Goal: Task Accomplishment & Management: Manage account settings

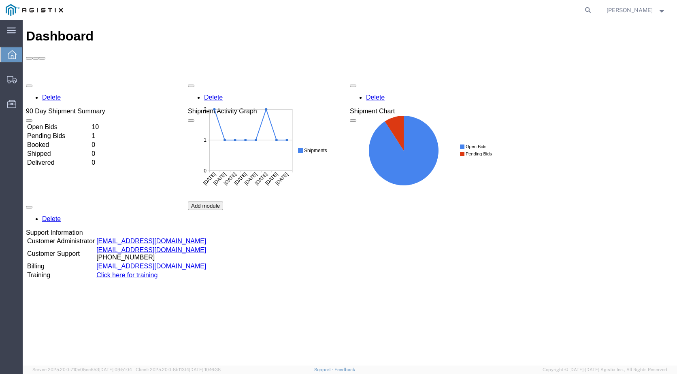
click at [49, 123] on td "Open Bids" at bounding box center [59, 127] width 64 height 8
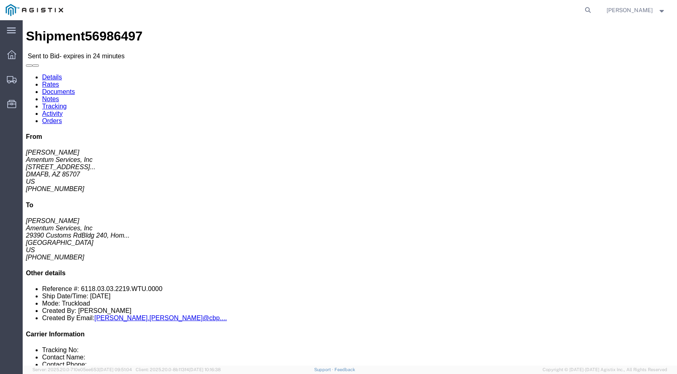
click button "Ignore Bid"
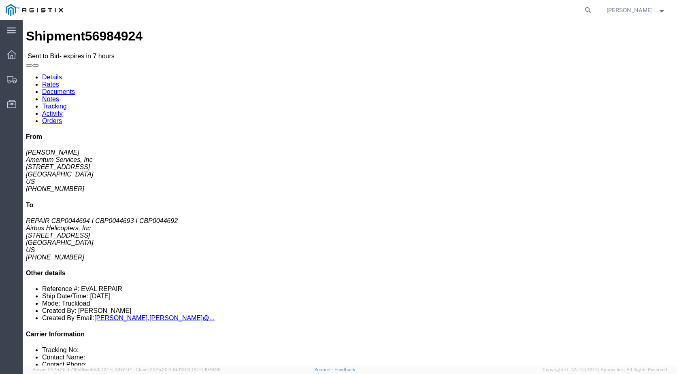
click h4 "Leg 1 - Truckload"
click button "button"
click div "Shipment Detail Ship From Amentum Services, Inc ([PERSON_NAME]) [STREET_ADDRESS…"
click link "Notes"
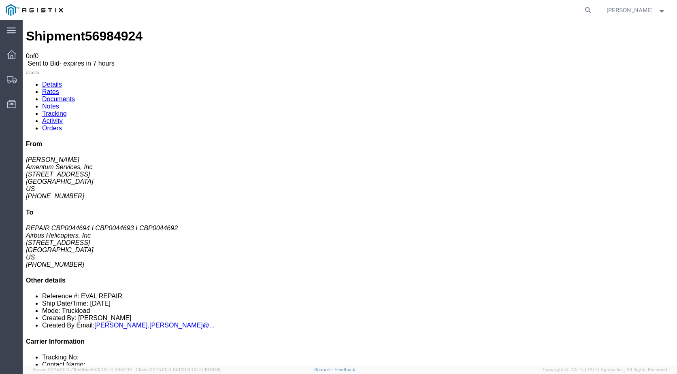
click at [75, 96] on link "Documents" at bounding box center [58, 99] width 33 height 7
click at [42, 81] on link "Details" at bounding box center [52, 84] width 20 height 7
click link "Enter / Modify Bid"
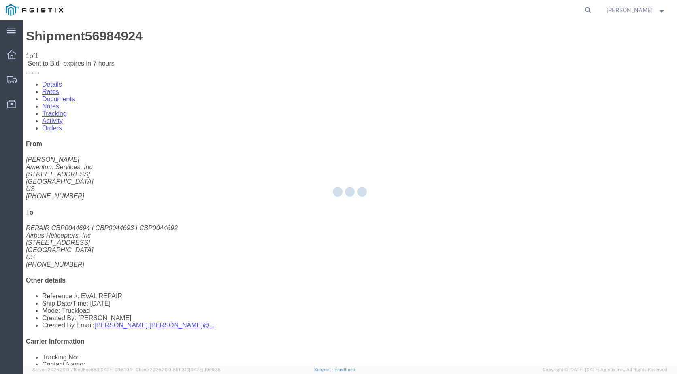
select select "21013"
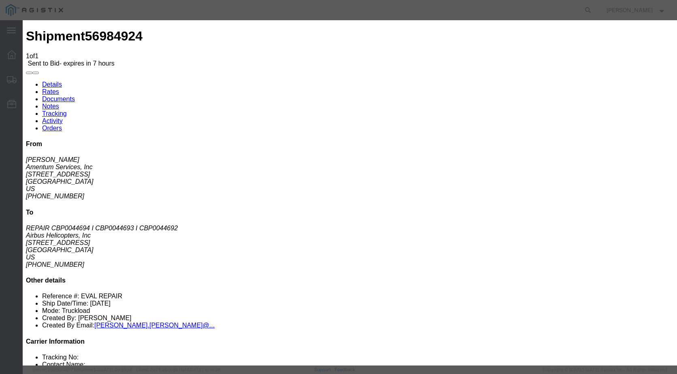
drag, startPoint x: 372, startPoint y: 183, endPoint x: 373, endPoint y: 100, distance: 82.2
click div "Bid Information Vendor Select Scan Global Logistics Service Level Select Air LT…"
click select "Select Air LTL Standard 3 - 5 Day Ocean TL Standard 3 - 5 Day"
select select "39623"
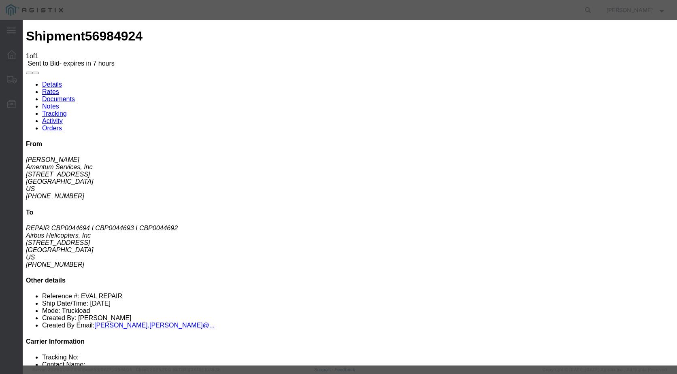
click select "Select Air LTL Standard 3 - 5 Day Ocean TL Standard 3 - 5 Day"
click input "text"
click input "5698492"
drag, startPoint x: 519, startPoint y: 74, endPoint x: -369, endPoint y: 96, distance: 888.7
click html "Shipment 56984924 1 of 1 Sent to Bid - expires in 7 hours Details Rates Documen…"
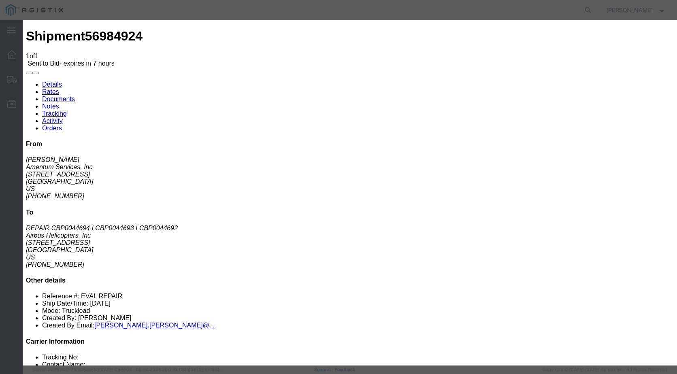
type input "56984924"
click select "Select Air Less than Truckload Multi-Leg Ocean Freight Rail Small Parcel Truckl…"
drag, startPoint x: 274, startPoint y: 221, endPoint x: 276, endPoint y: 225, distance: 4.9
click div "Mode Select Air Less than Truckload Multi-Leg Ocean Freight Rail Small Parcel T…"
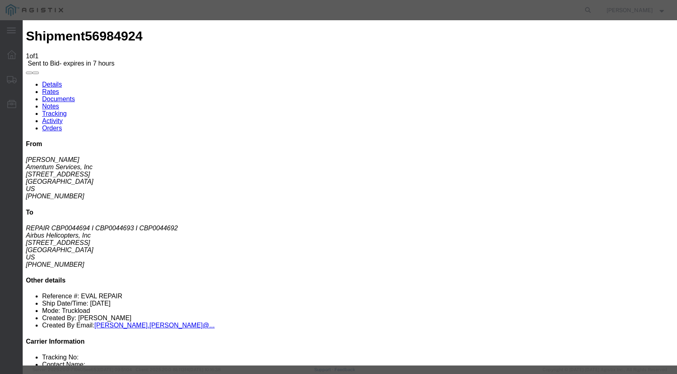
select select "LTL"
click select "Select Air Less than Truckload Multi-Leg Ocean Freight Rail Small Parcel Truckl…"
click div "Select 2 Day Service 3 Axle Winch Truck 3 to 5 Day Service 96L Domestic Flat Ra…"
click input "number"
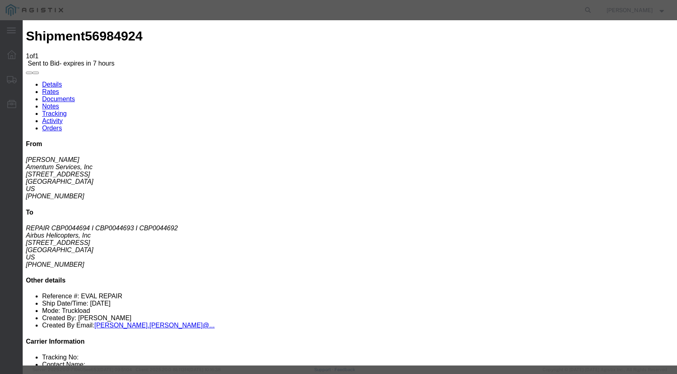
type input "730"
click textarea
type textarea "rate is based on R&L 2 days transit"
click button "Submit"
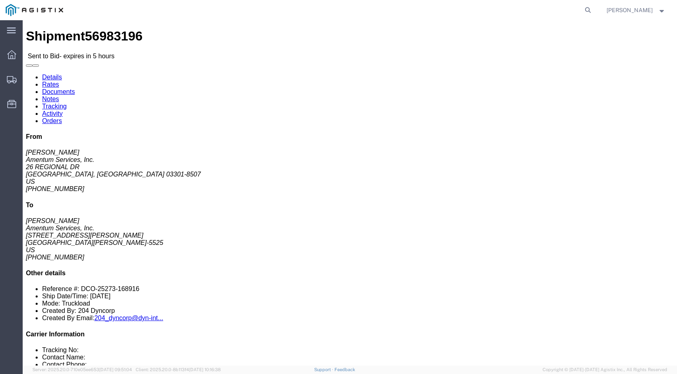
click link "Notes"
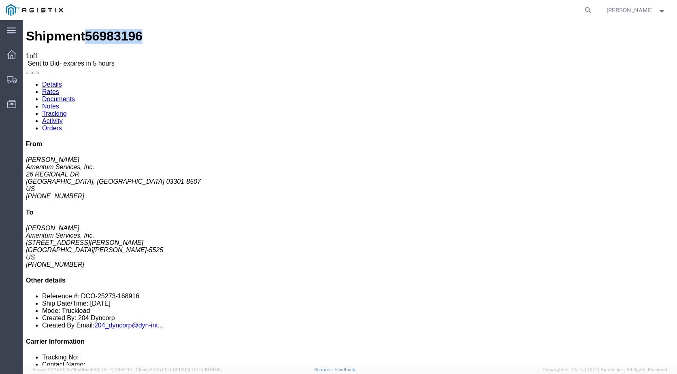
drag, startPoint x: 121, startPoint y: 30, endPoint x: 77, endPoint y: 26, distance: 44.3
click at [77, 29] on div "Shipment 56983196 1 of 1 Sent to Bid - expires in 5 hours" at bounding box center [350, 48] width 648 height 38
copy span "56983196"
click at [75, 96] on link "Documents" at bounding box center [58, 99] width 33 height 7
click at [7, 60] on div at bounding box center [11, 55] width 23 height 16
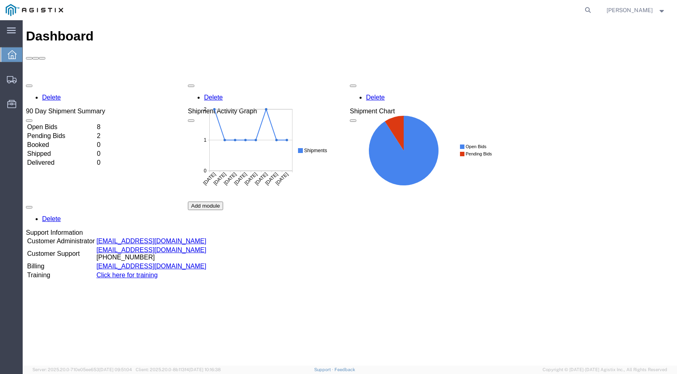
click at [90, 123] on td "Open Bids" at bounding box center [61, 127] width 69 height 8
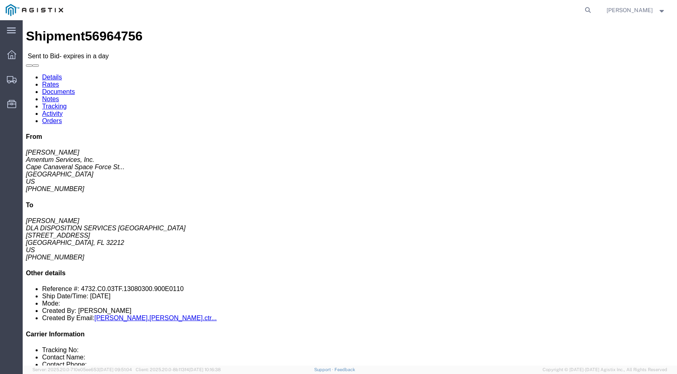
click link "Documents"
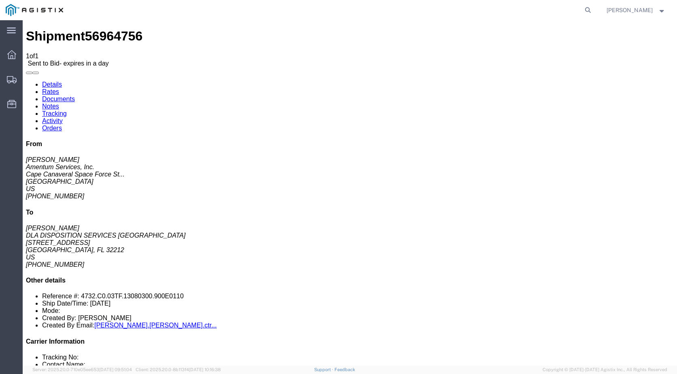
click at [59, 103] on link "Notes" at bounding box center [50, 106] width 17 height 7
drag, startPoint x: 326, startPoint y: 113, endPoint x: 242, endPoint y: 108, distance: 84.3
drag, startPoint x: 240, startPoint y: 111, endPoint x: 321, endPoint y: 115, distance: 80.2
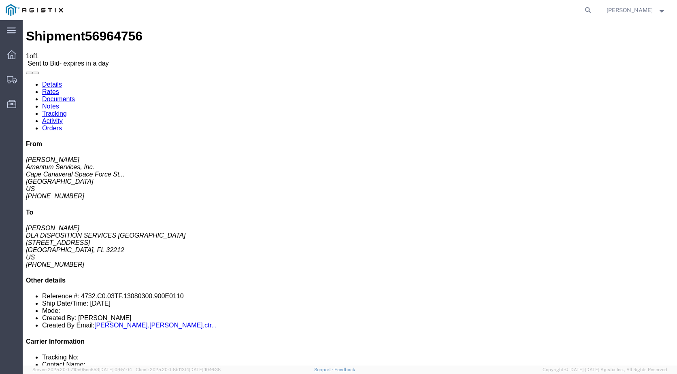
copy span "delivery must be made on 10/07"
click at [51, 81] on link "Details" at bounding box center [52, 84] width 20 height 7
click at [17, 51] on div at bounding box center [11, 55] width 23 height 16
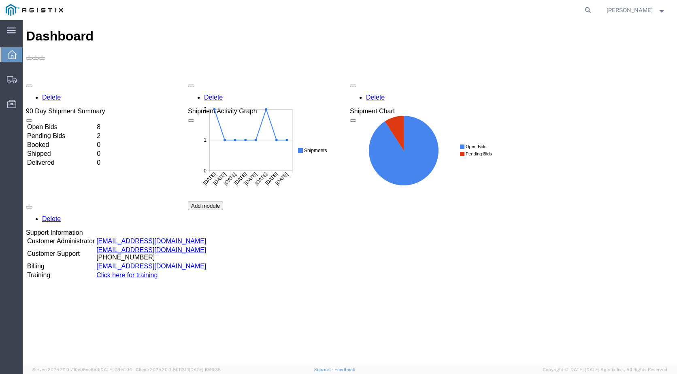
click at [68, 123] on td "Open Bids" at bounding box center [61, 127] width 69 height 8
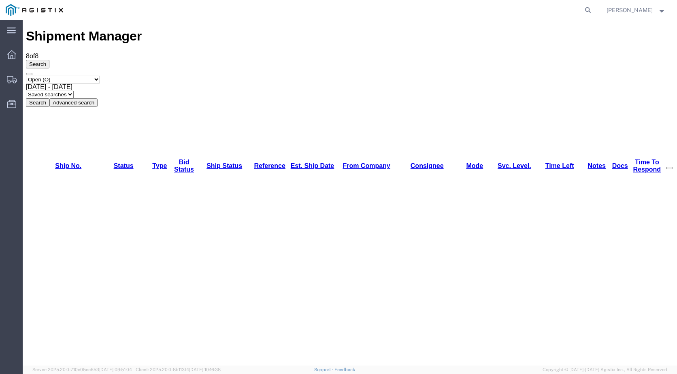
drag, startPoint x: 71, startPoint y: 118, endPoint x: 38, endPoint y: 119, distance: 32.8
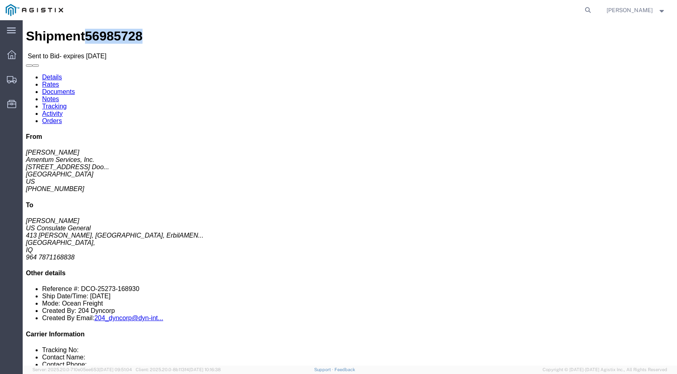
drag, startPoint x: 97, startPoint y: 9, endPoint x: 55, endPoint y: 6, distance: 42.6
click div "Shipment 56985728 Sent to Bid - expires [DATE]"
click span "56985728"
drag, startPoint x: 95, startPoint y: 8, endPoint x: 53, endPoint y: 11, distance: 42.2
click h1 "Shipment 56985728"
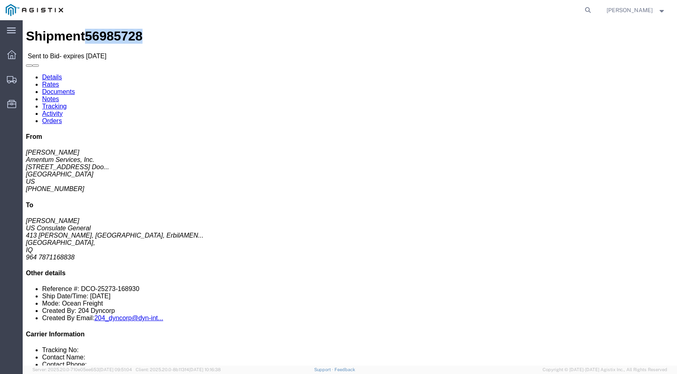
copy span "56985728"
click at [6, 53] on div at bounding box center [11, 55] width 23 height 16
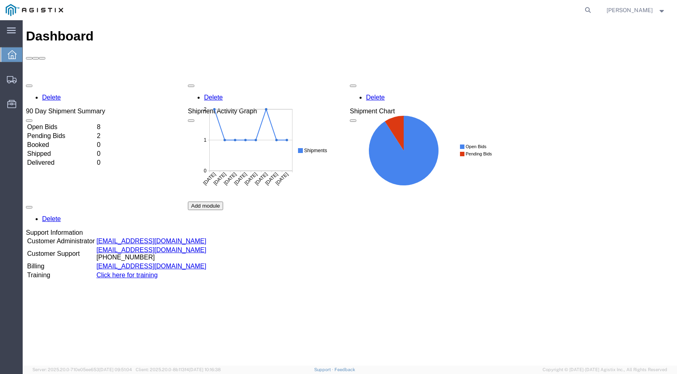
click at [79, 123] on td "Open Bids" at bounding box center [61, 127] width 69 height 8
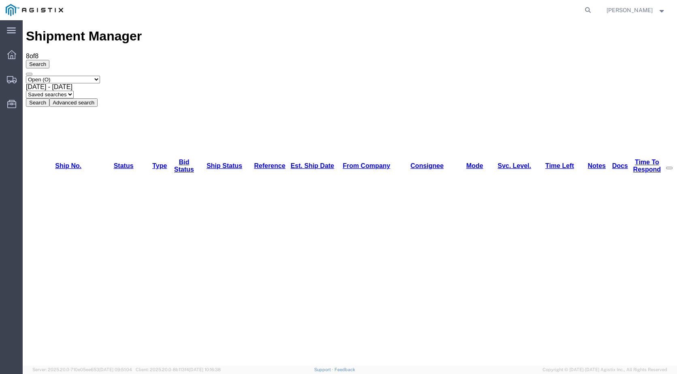
drag, startPoint x: 62, startPoint y: 146, endPoint x: 54, endPoint y: 144, distance: 7.8
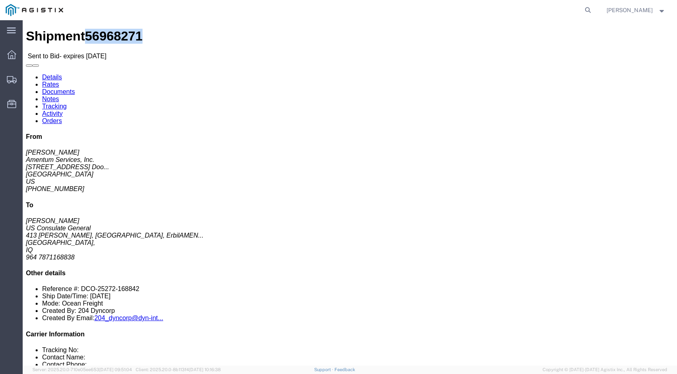
drag, startPoint x: 97, startPoint y: 5, endPoint x: 53, endPoint y: 6, distance: 43.7
click div "Shipment 56968271 Sent to Bid - expires [DATE]"
copy span "56968271"
click at [12, 54] on icon at bounding box center [11, 54] width 9 height 9
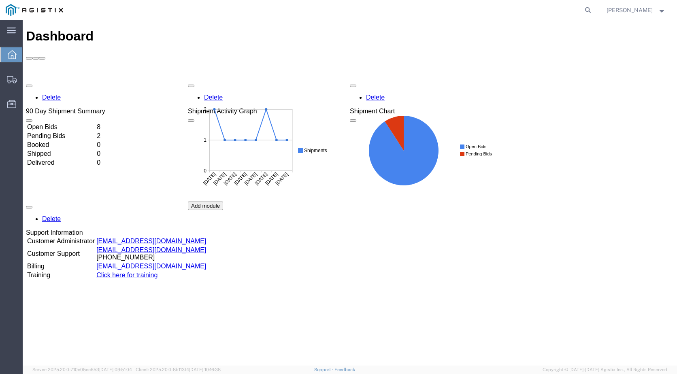
click at [65, 123] on td "Open Bids" at bounding box center [61, 127] width 69 height 8
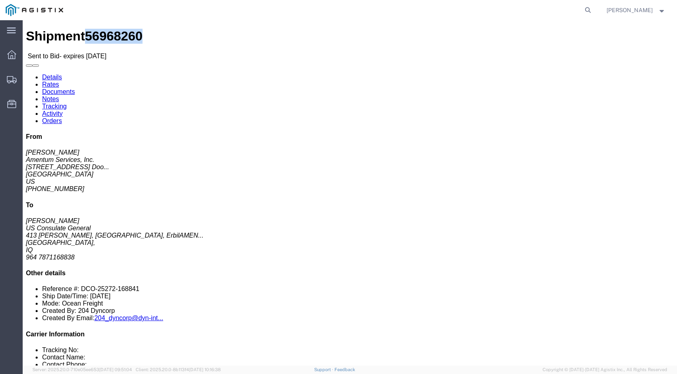
drag, startPoint x: 96, startPoint y: 9, endPoint x: 53, endPoint y: 8, distance: 42.5
click h1 "Shipment 56968260"
copy span "56968260"
click at [9, 52] on icon at bounding box center [11, 54] width 9 height 9
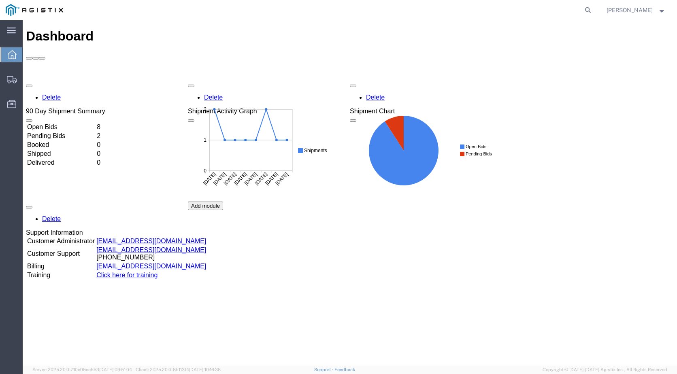
click at [67, 123] on td "Open Bids" at bounding box center [61, 127] width 69 height 8
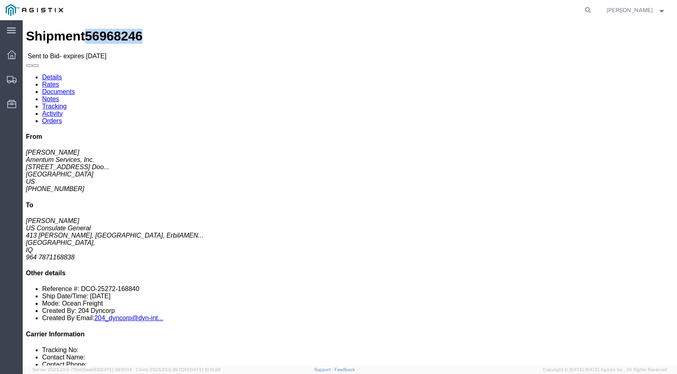
drag, startPoint x: 97, startPoint y: 13, endPoint x: 54, endPoint y: 10, distance: 43.4
click div "Shipment 56968246 Sent to Bid - expires [DATE]"
copy span "56968246"
click at [16, 55] on div at bounding box center [11, 55] width 23 height 16
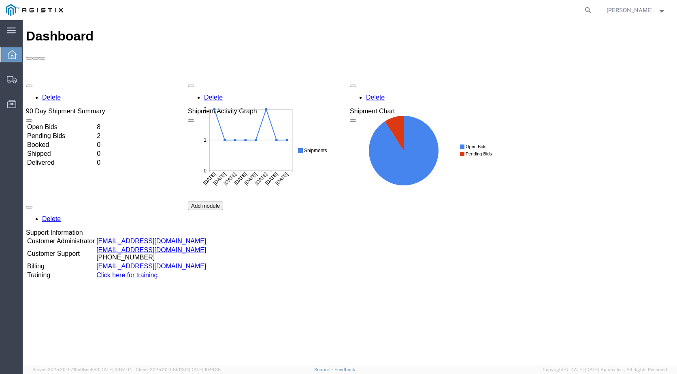
click at [56, 123] on td "Open Bids" at bounding box center [61, 127] width 69 height 8
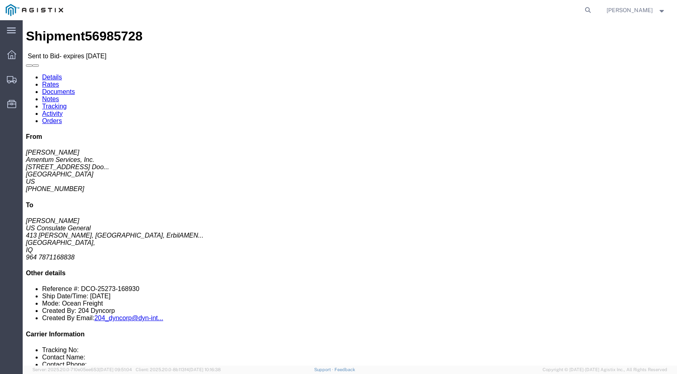
click link "Documents"
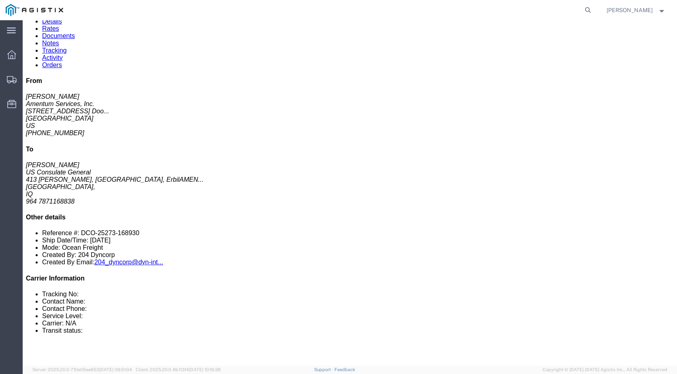
scroll to position [45, 0]
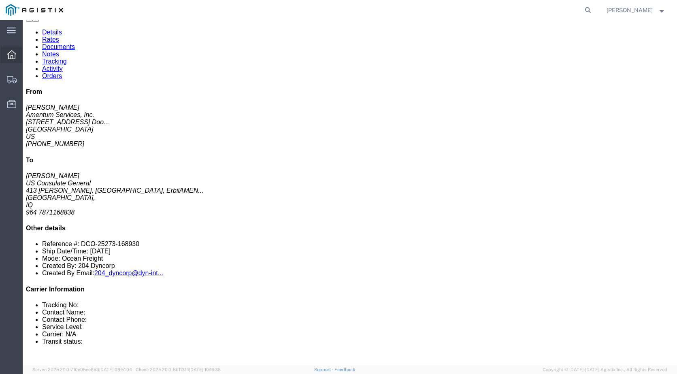
click at [17, 51] on div at bounding box center [11, 55] width 23 height 16
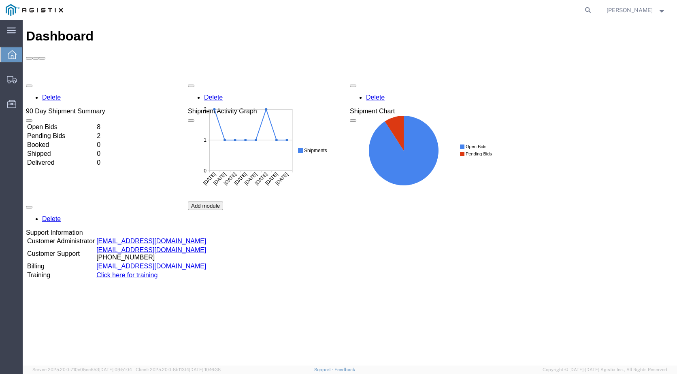
click at [60, 123] on td "Open Bids" at bounding box center [61, 127] width 69 height 8
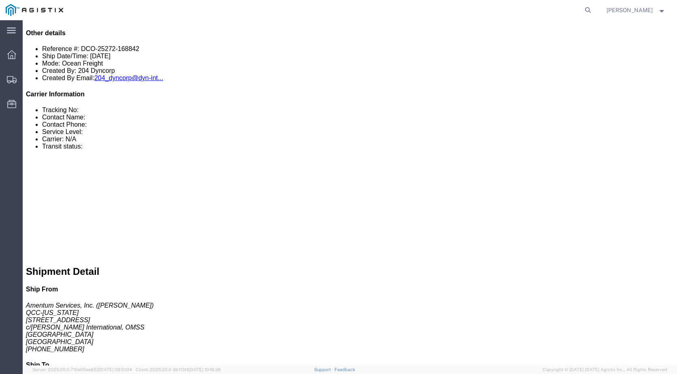
scroll to position [275, 0]
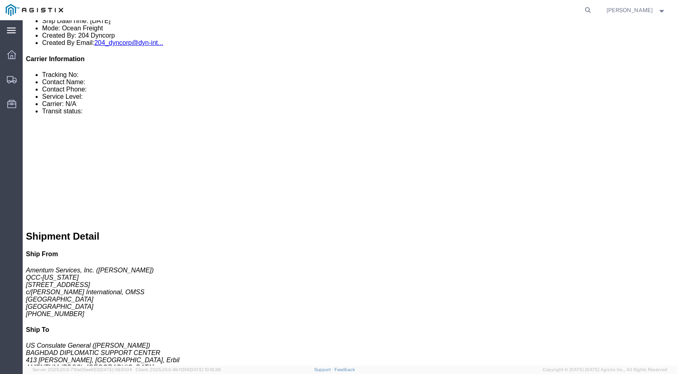
click at [13, 29] on icon at bounding box center [11, 31] width 9 height 6
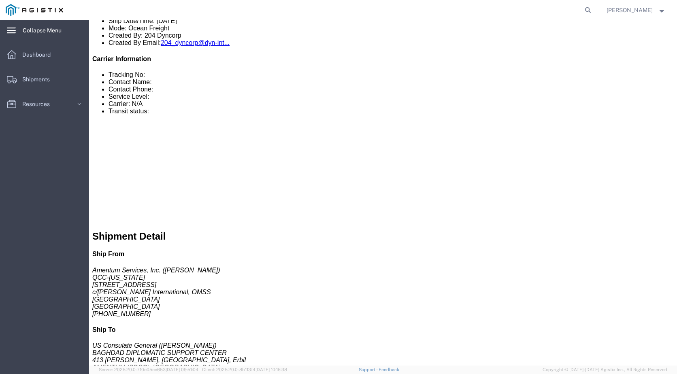
scroll to position [293, 0]
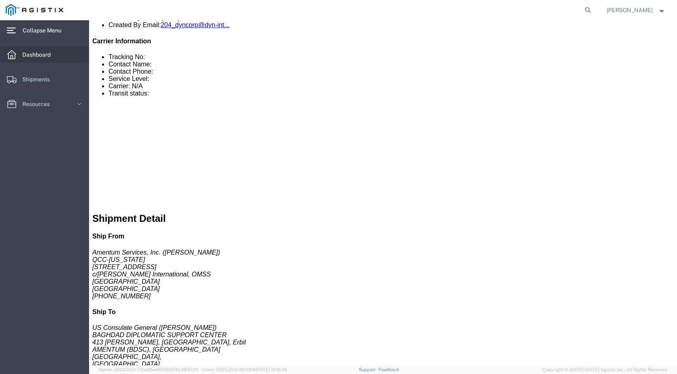
click at [41, 50] on span "Dashboard" at bounding box center [39, 55] width 34 height 16
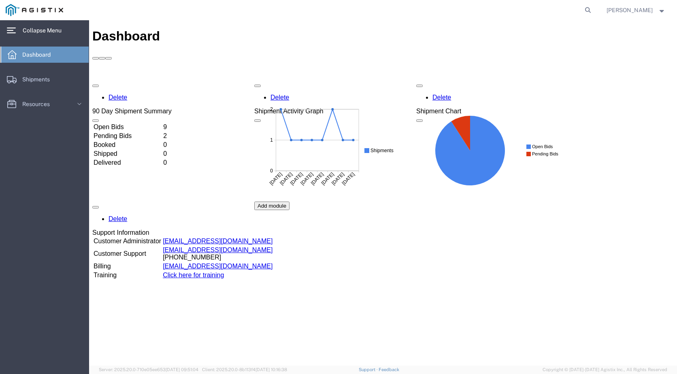
click at [133, 123] on td "Open Bids" at bounding box center [127, 127] width 69 height 8
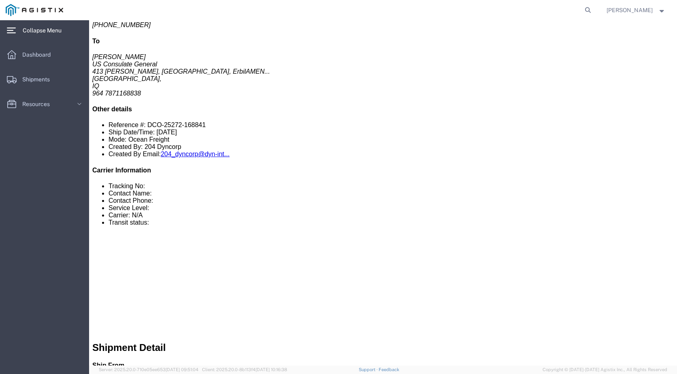
scroll to position [164, 0]
click at [47, 53] on span "Dashboard" at bounding box center [39, 55] width 34 height 16
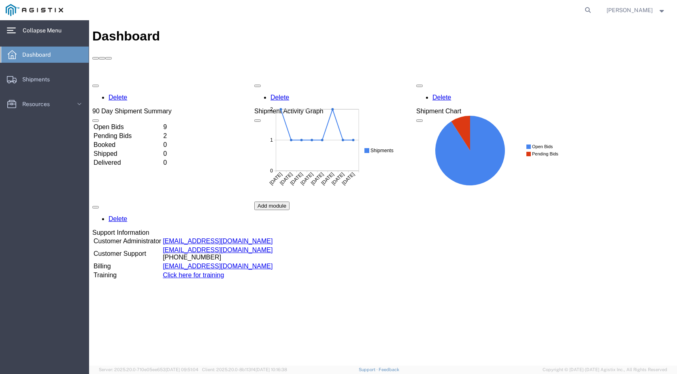
click at [130, 123] on td "Open Bids" at bounding box center [127, 127] width 69 height 8
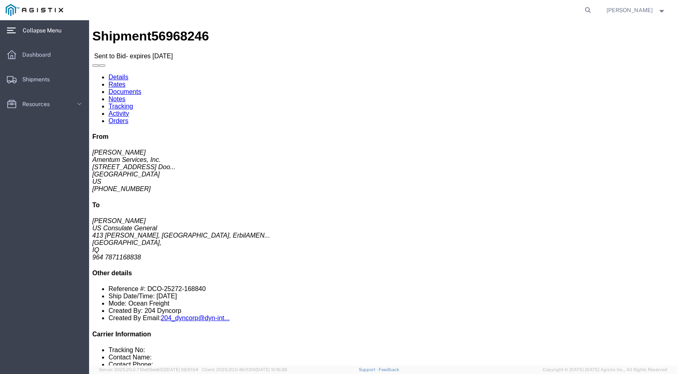
click span "Your Packaging"
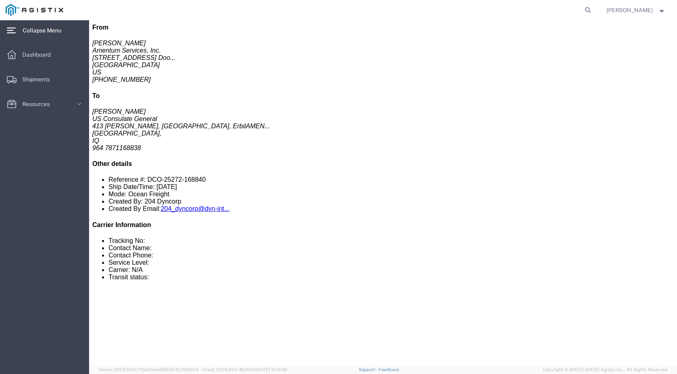
scroll to position [110, 0]
click at [51, 56] on span "Dashboard" at bounding box center [39, 55] width 34 height 16
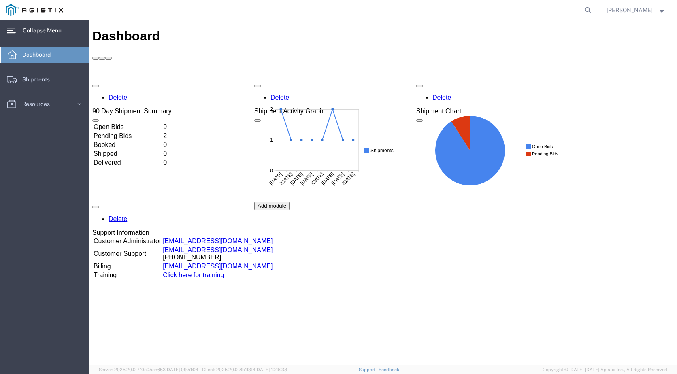
click at [138, 123] on td "Open Bids" at bounding box center [127, 127] width 69 height 8
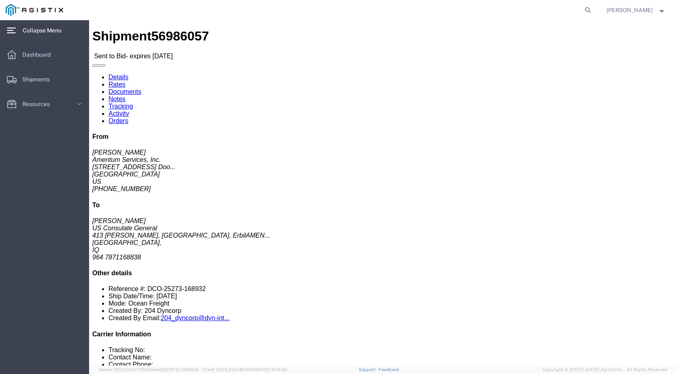
scroll to position [121, 0]
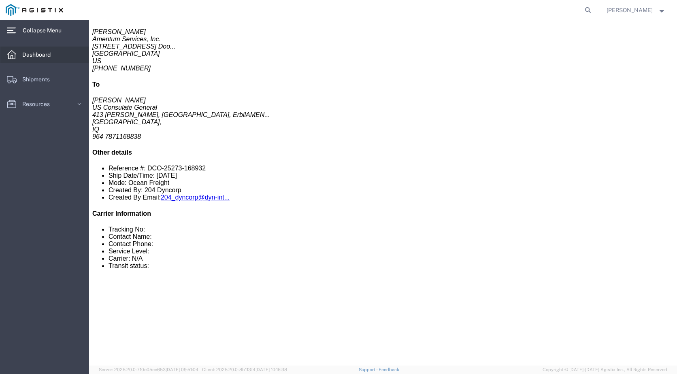
click at [42, 51] on span "Dashboard" at bounding box center [39, 55] width 34 height 16
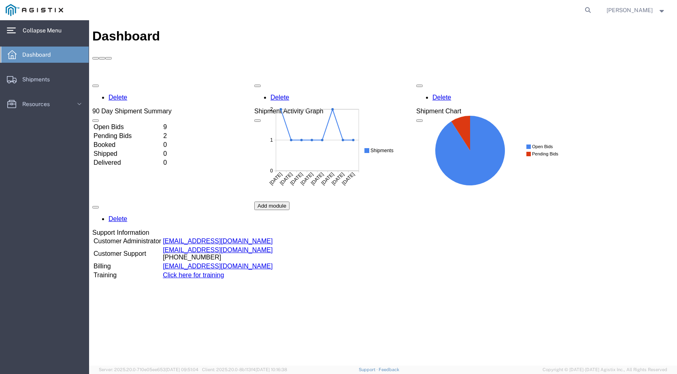
click at [143, 123] on td "Open Bids" at bounding box center [127, 127] width 69 height 8
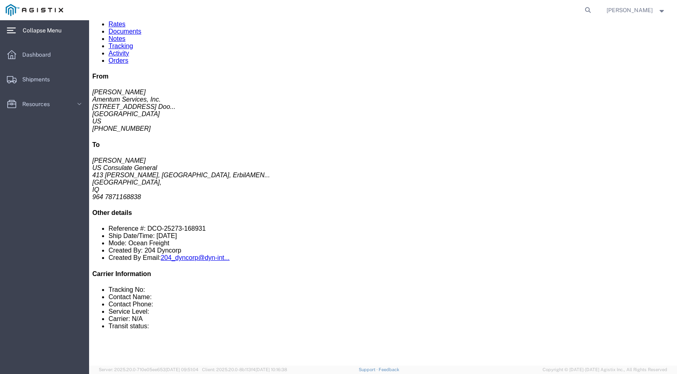
scroll to position [61, 0]
click at [51, 49] on span "Dashboard" at bounding box center [39, 55] width 34 height 16
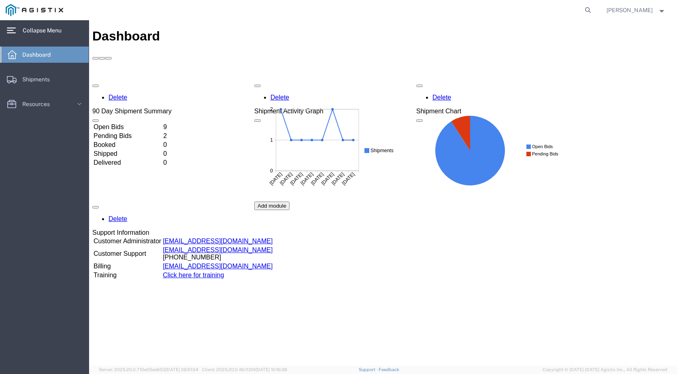
click at [162, 123] on td "Open Bids" at bounding box center [127, 127] width 69 height 8
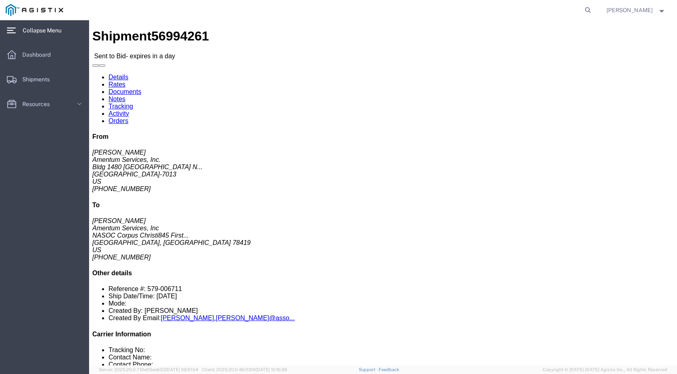
click link "Notes"
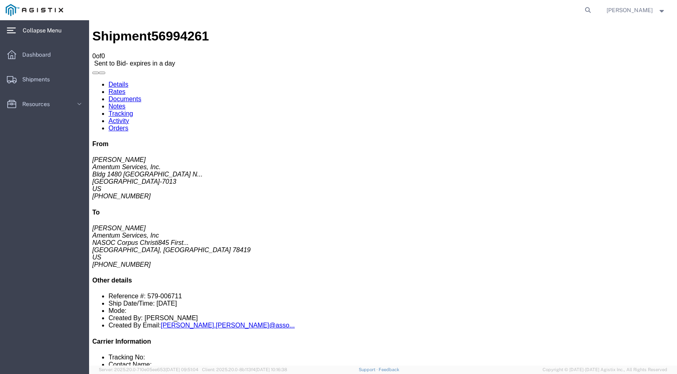
click at [141, 96] on link "Documents" at bounding box center [124, 99] width 33 height 7
click at [119, 81] on link "Details" at bounding box center [118, 84] width 20 height 7
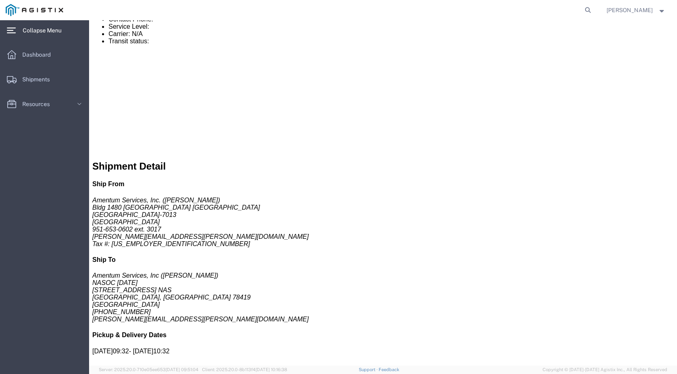
scroll to position [488, 0]
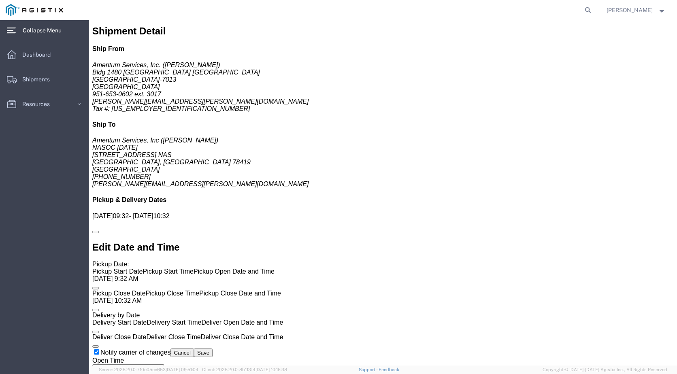
click link "Enter / Modify Bid"
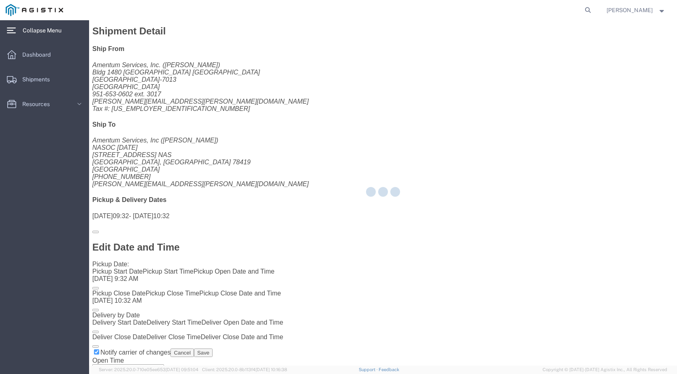
select select "21013"
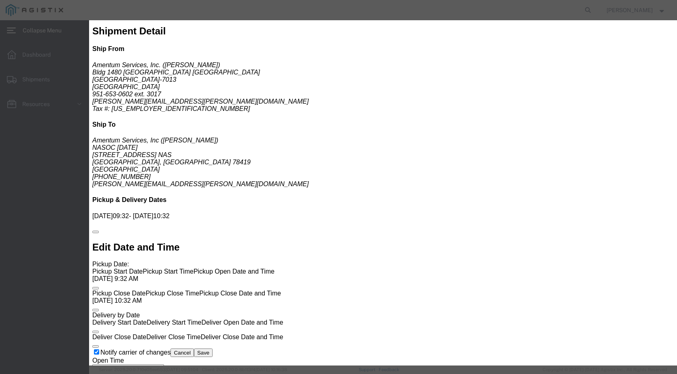
click select "Select Air LTL Standard 3 - 5 Day Ocean TL Standard 3 - 5 Day"
select select "39623"
click select "Select Air LTL Standard 3 - 5 Day Ocean TL Standard 3 - 5 Day"
click input "text"
type input "56994261"
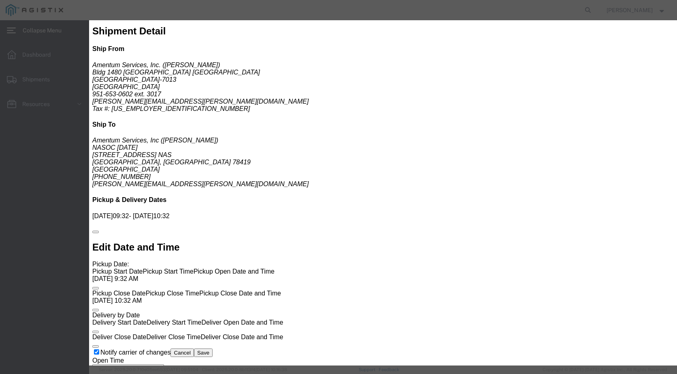
click h3 "Required Acknowledgments"
click select "Select Air Less than Truckload Multi-Leg Ocean Freight Rail Small Parcel Truckl…"
select select "LTL"
click select "Select Air Less than Truckload Multi-Leg Ocean Freight Rail Small Parcel Truckl…"
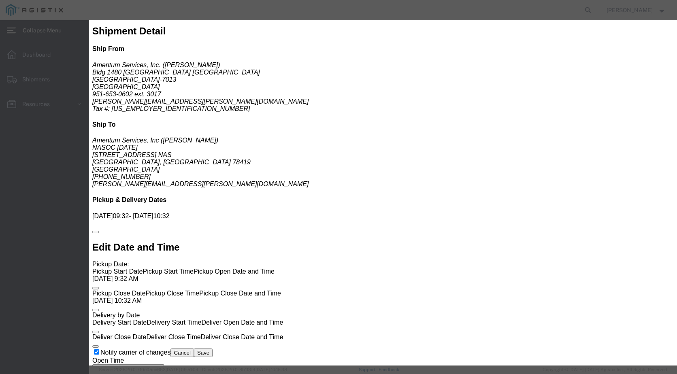
click input "number"
type input "828"
click textarea
click textarea "Rate is based on ABF"
type textarea "Rate is based on ABF"
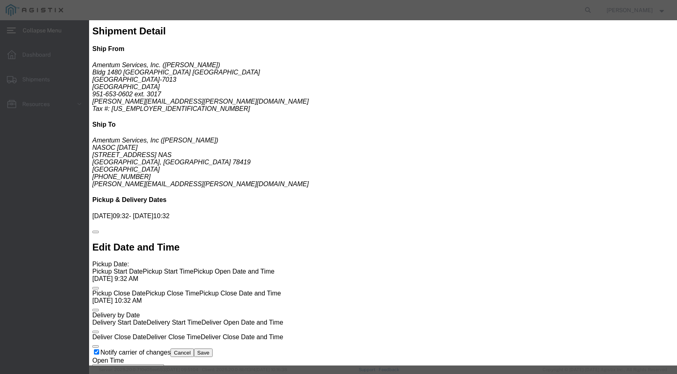
click button "Submit"
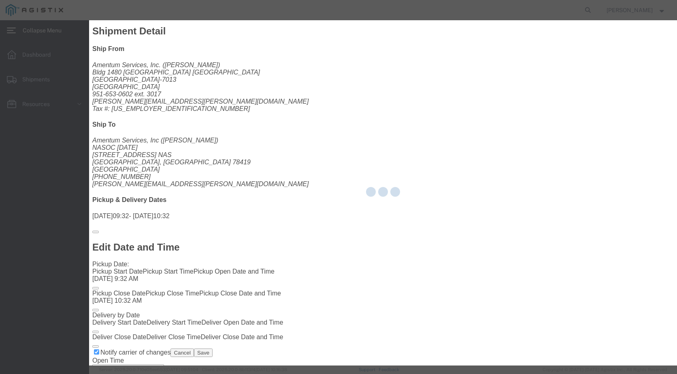
click at [566, 321] on div at bounding box center [383, 192] width 588 height 345
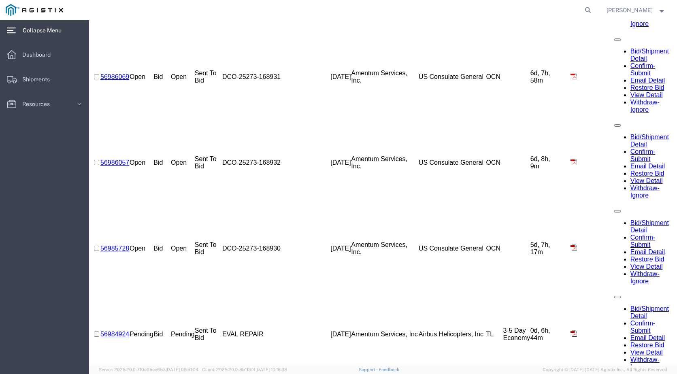
scroll to position [0, 0]
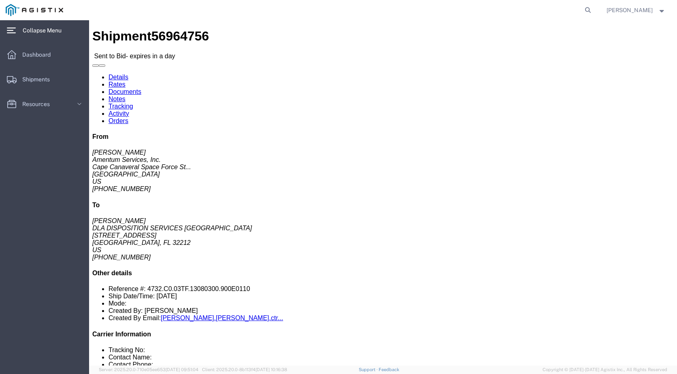
click button "button"
click link "Notes"
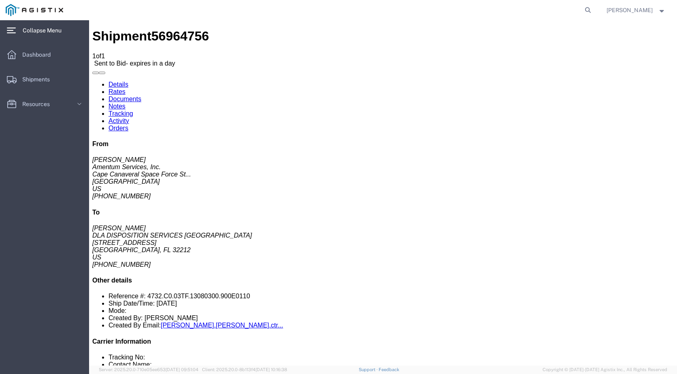
click at [117, 81] on link "Details" at bounding box center [118, 84] width 20 height 7
click link "Documents"
click at [116, 81] on link "Details" at bounding box center [118, 84] width 20 height 7
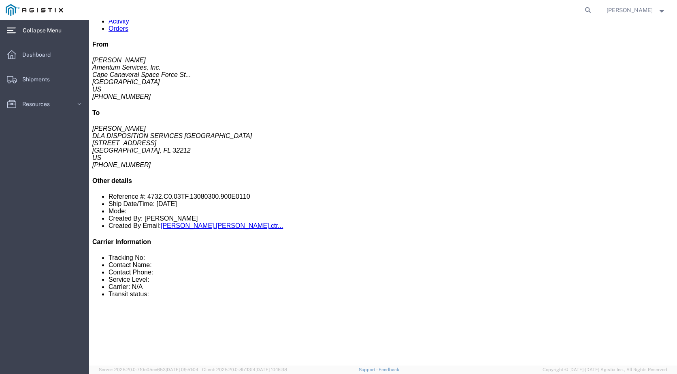
scroll to position [99, 0]
click link "Documents"
